Goal: Task Accomplishment & Management: Use online tool/utility

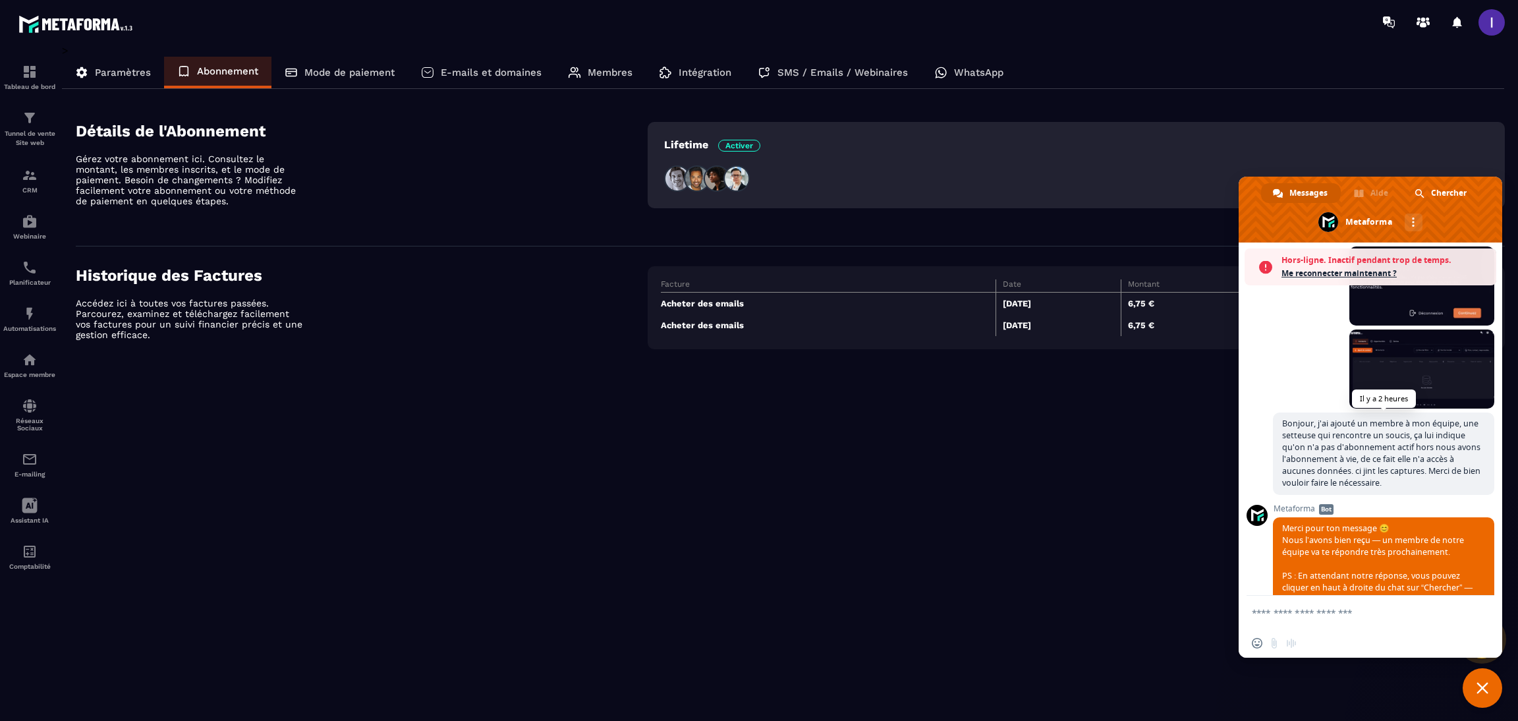
scroll to position [1068, 0]
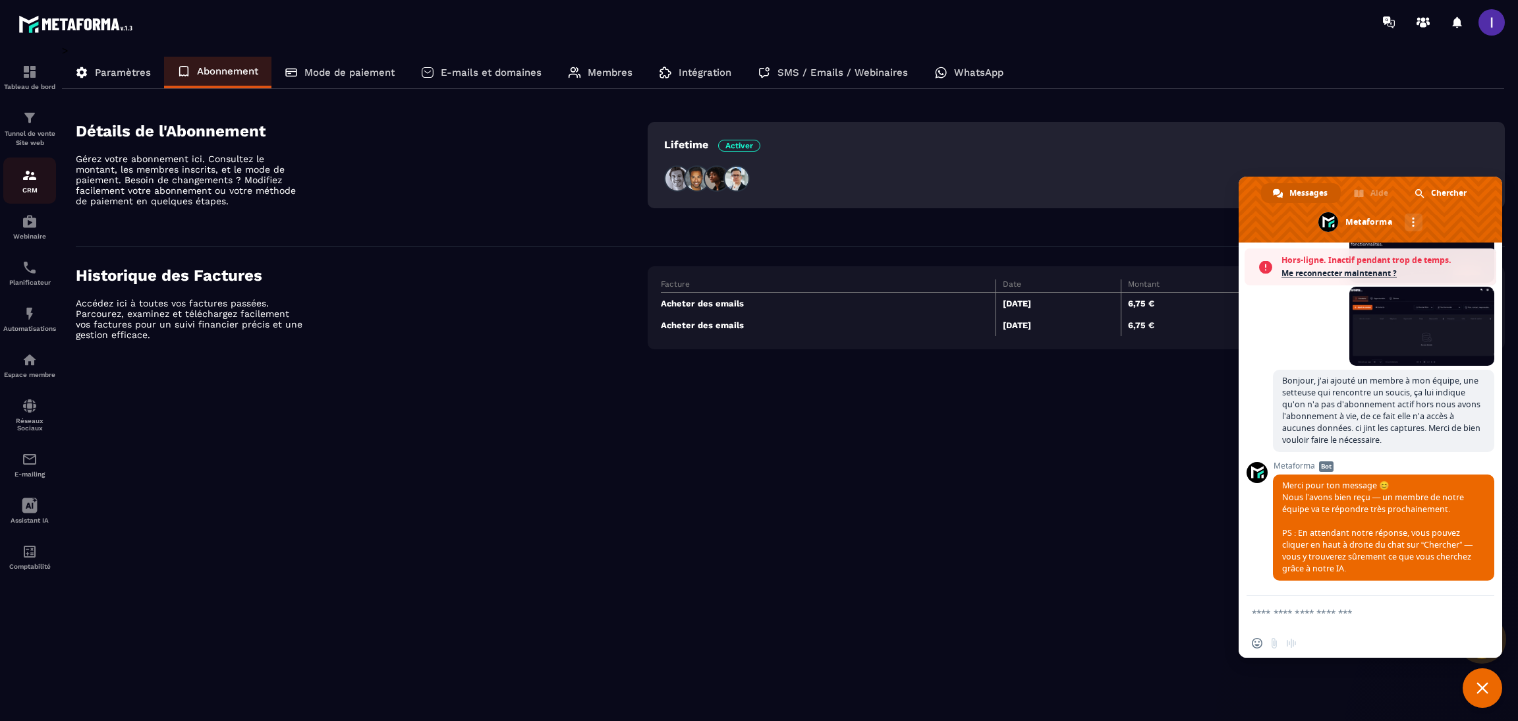
click at [30, 181] on img at bounding box center [30, 175] width 16 height 16
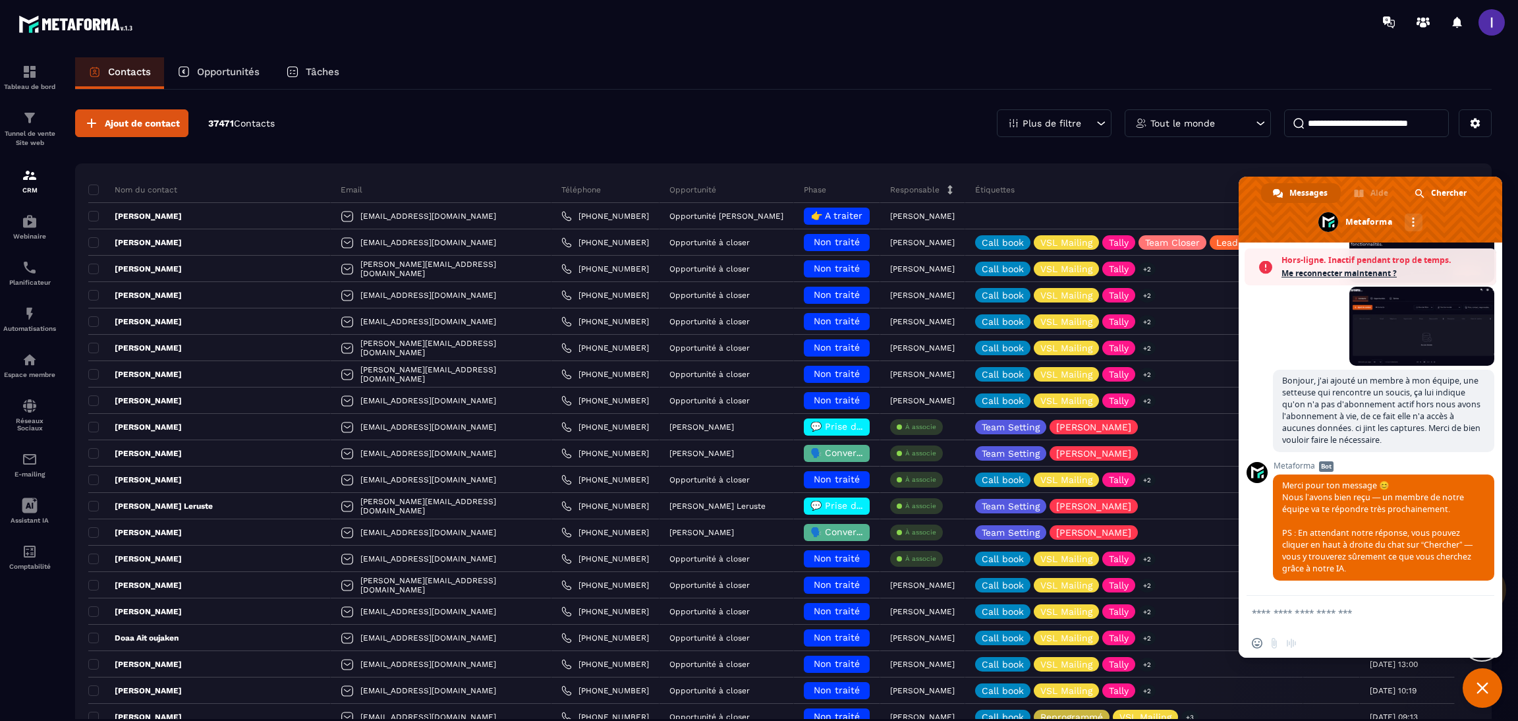
drag, startPoint x: 1487, startPoint y: 687, endPoint x: 1313, endPoint y: 532, distance: 233.3
click at [1484, 678] on span "Fermer le chat" at bounding box center [1482, 688] width 40 height 40
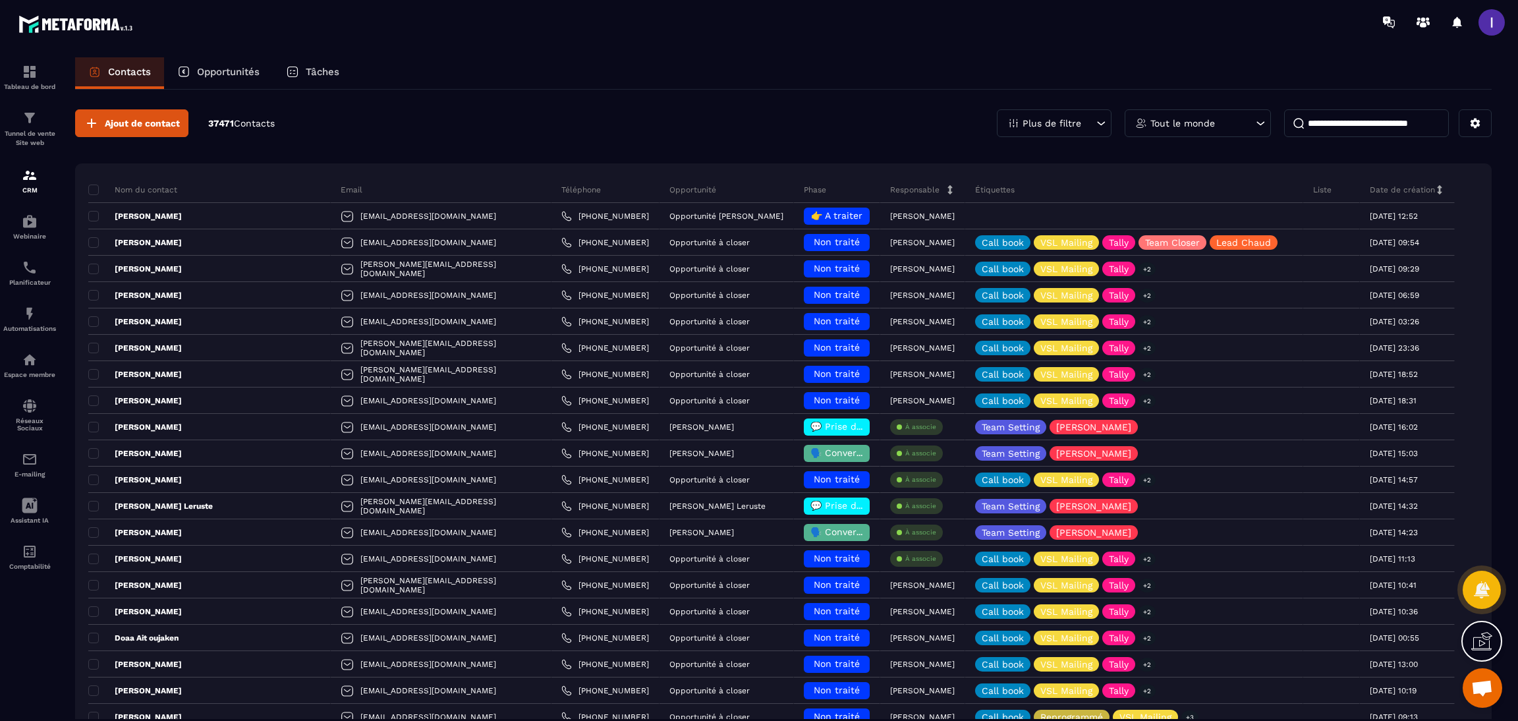
click at [223, 68] on p "Opportunités" at bounding box center [228, 72] width 63 height 12
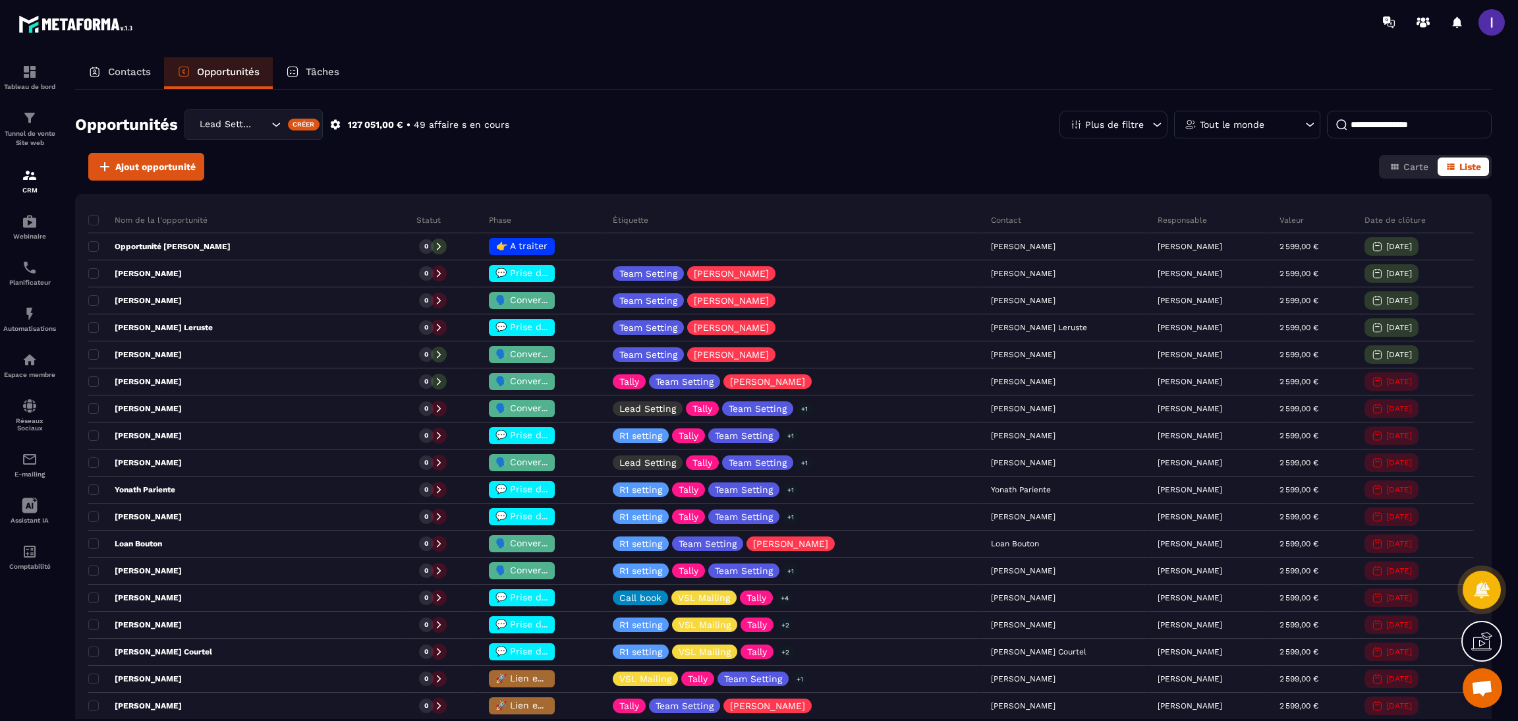
click at [246, 127] on div "Lead Setting" at bounding box center [232, 124] width 74 height 14
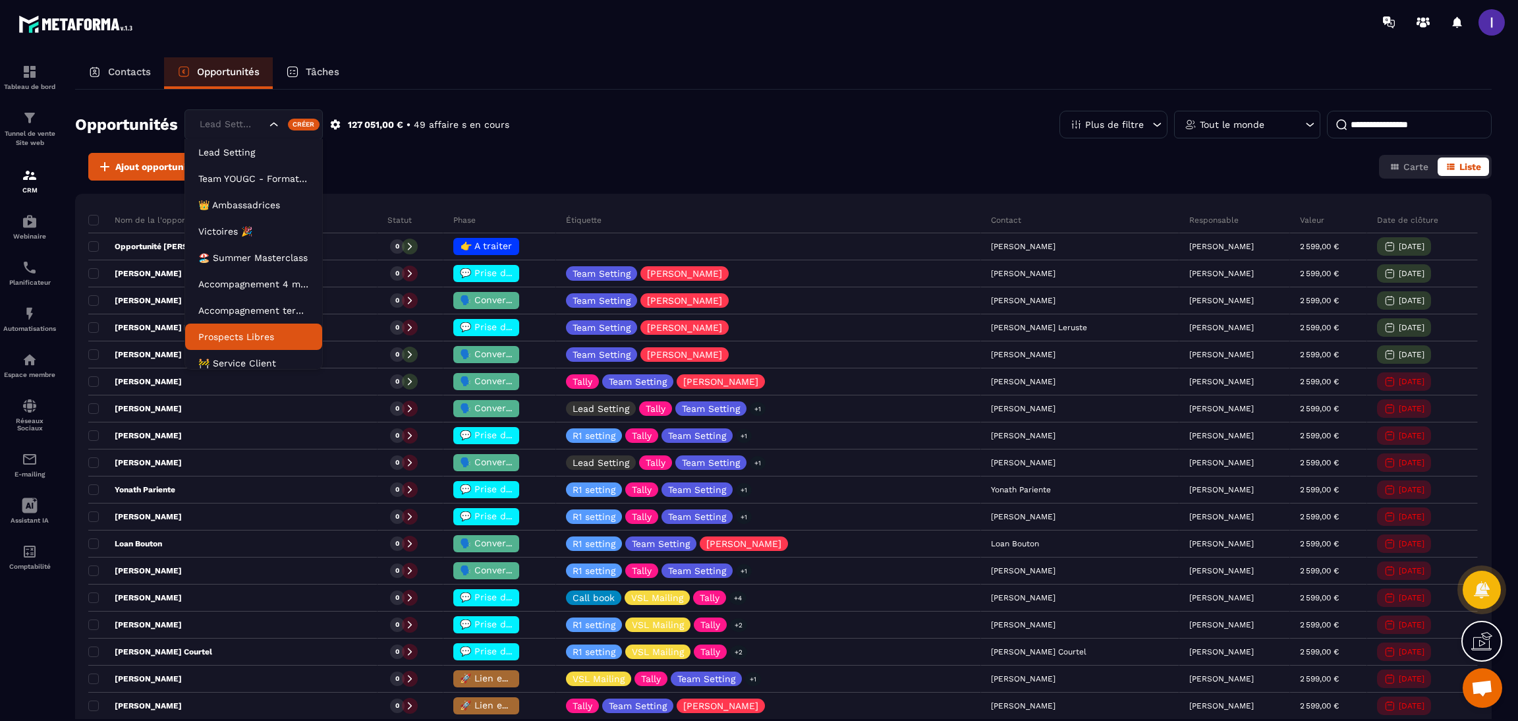
scroll to position [6, 0]
click at [232, 360] on p "🚧 Service Client" at bounding box center [253, 356] width 111 height 13
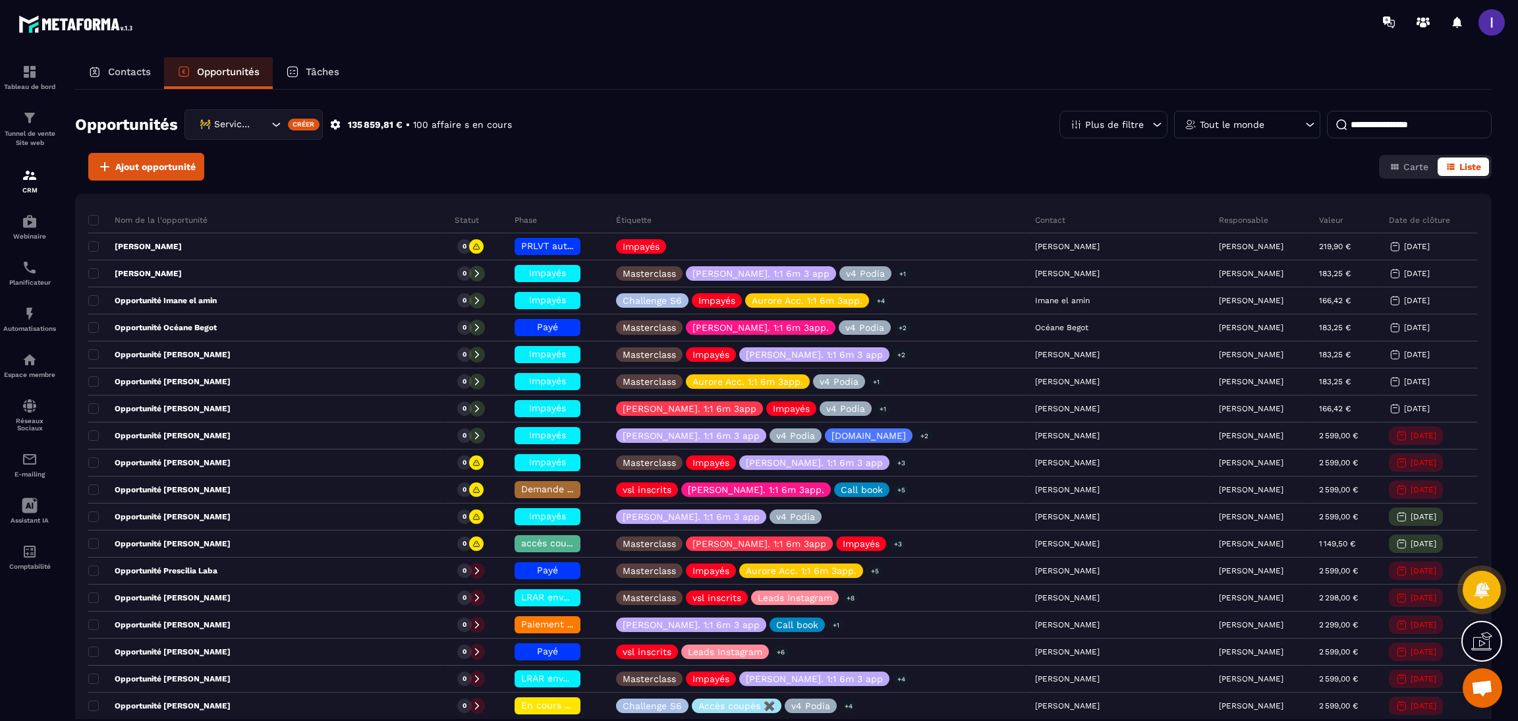
click at [1369, 124] on input at bounding box center [1409, 125] width 165 height 28
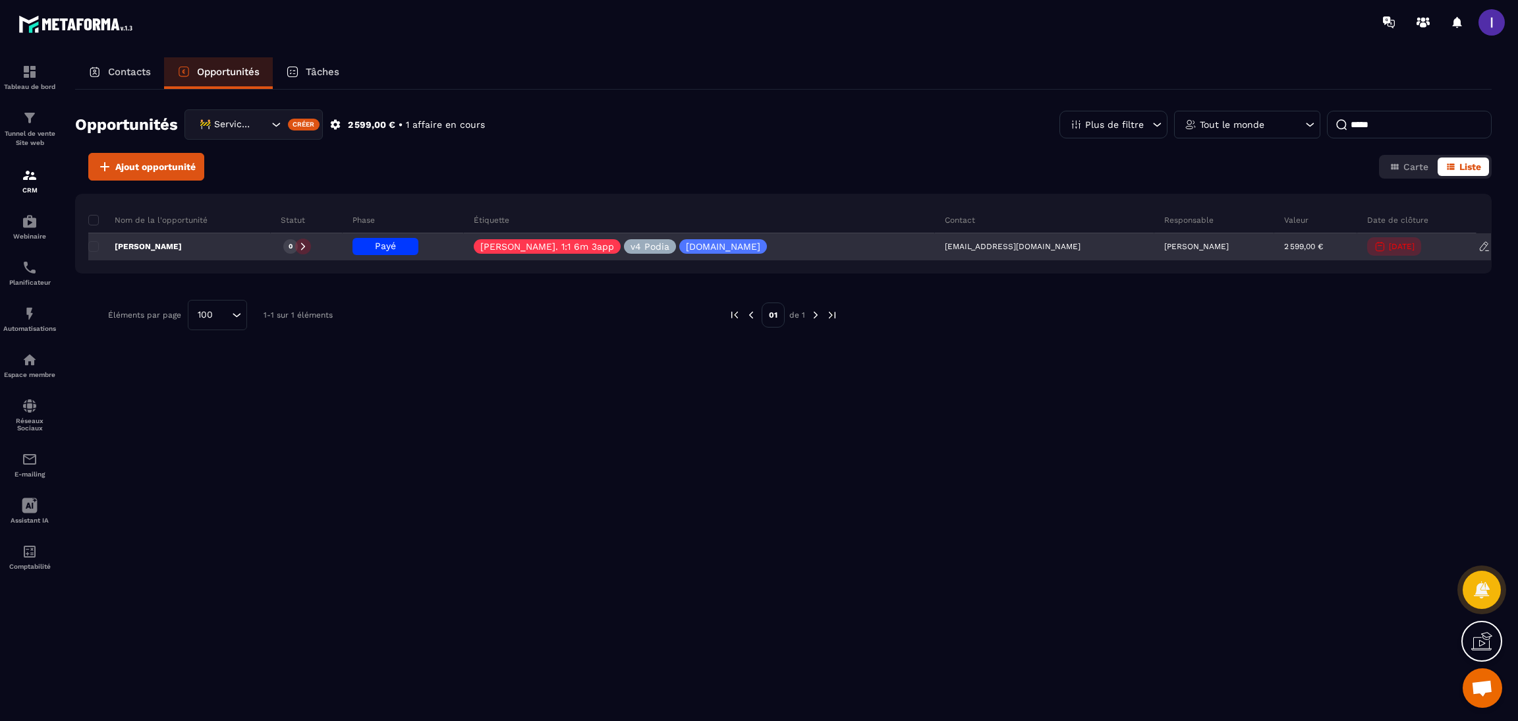
type input "*****"
click at [327, 246] on div "0" at bounding box center [306, 247] width 71 height 26
